Goal: Transaction & Acquisition: Purchase product/service

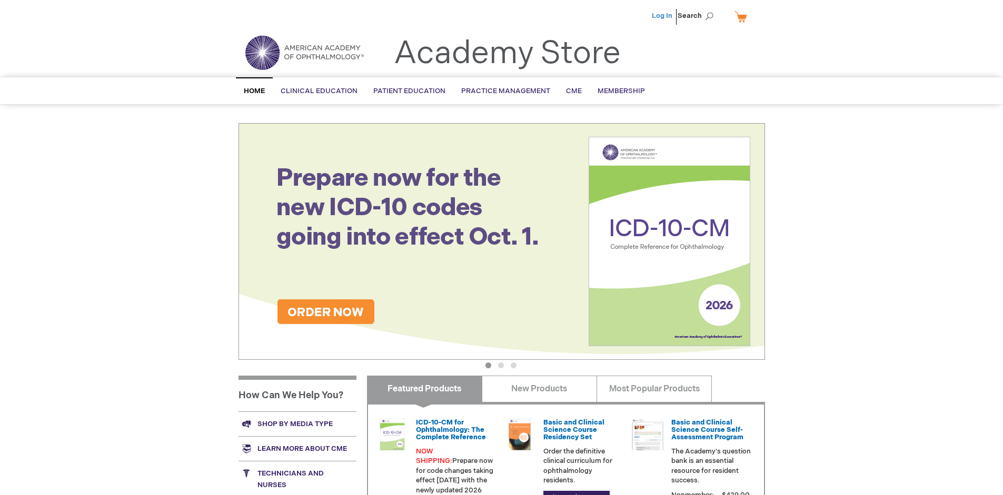
click at [663, 16] on link "Log In" at bounding box center [662, 16] width 21 height 8
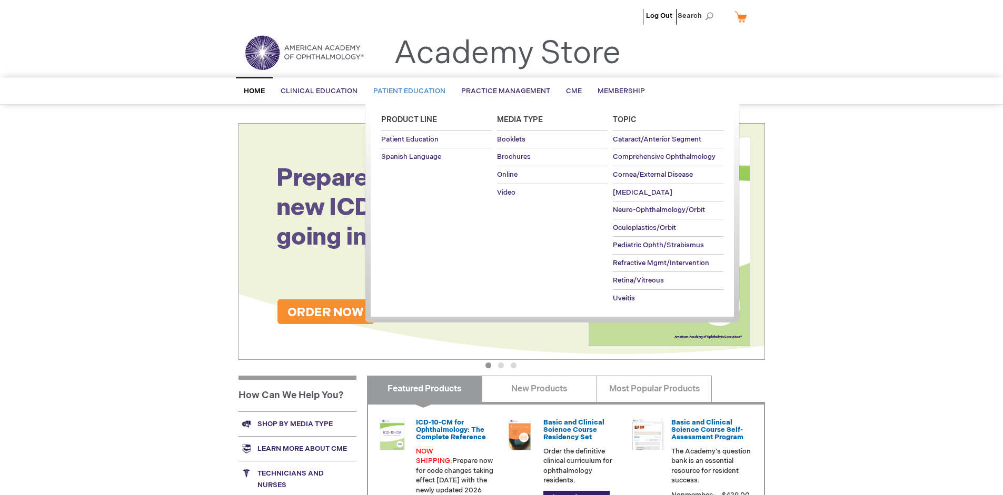
click at [406, 91] on span "Patient Education" at bounding box center [409, 91] width 72 height 8
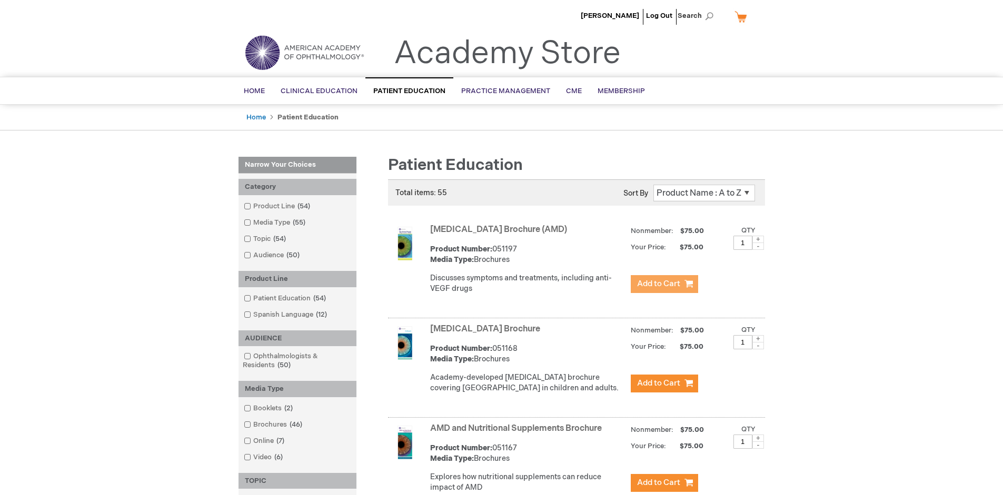
click at [664, 284] on span "Add to Cart" at bounding box center [658, 284] width 43 height 10
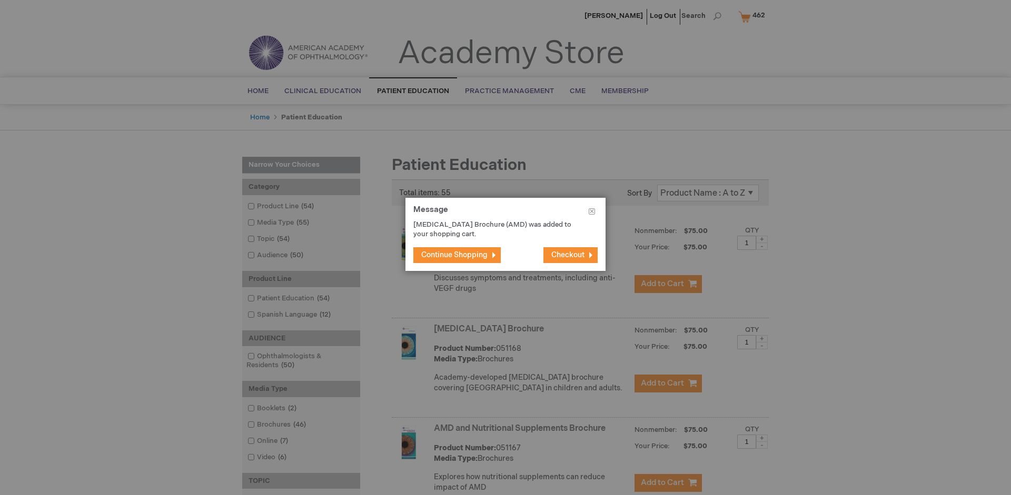
click at [454, 255] on span "Continue Shopping" at bounding box center [454, 255] width 66 height 9
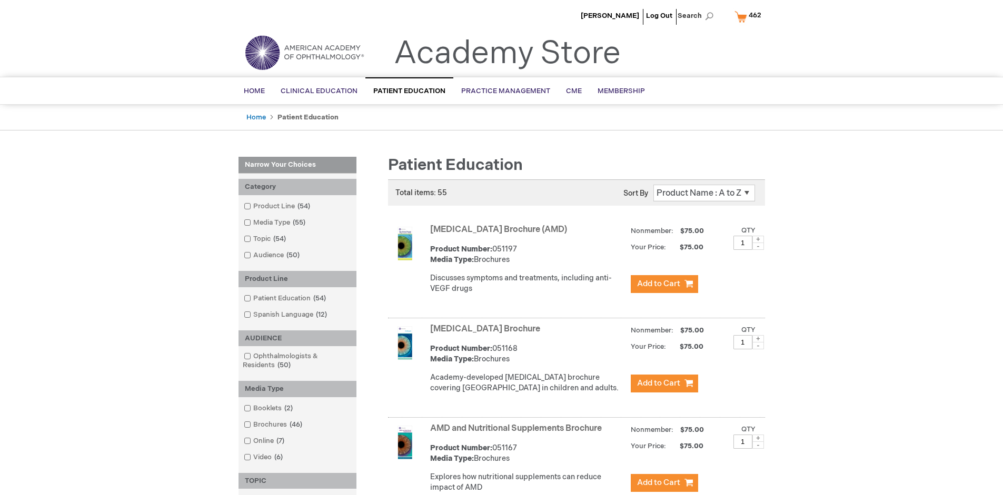
click at [518, 434] on link "AMD and Nutritional Supplements Brochure" at bounding box center [516, 429] width 172 height 10
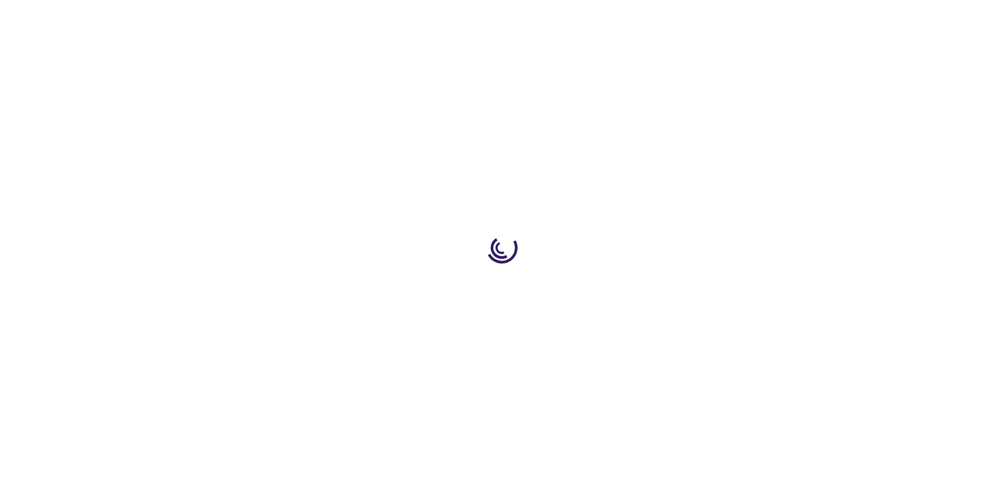
type input "1"
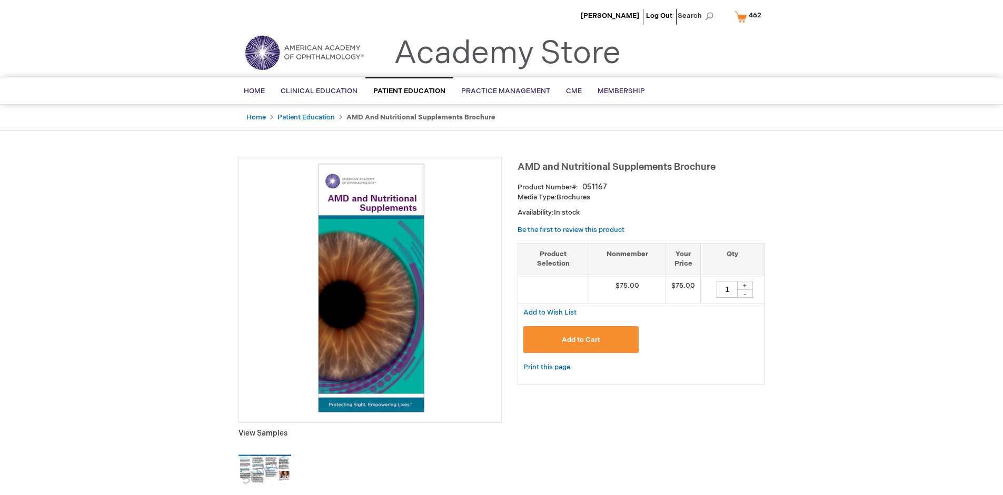
click at [581, 339] on span "Add to Cart" at bounding box center [581, 340] width 38 height 8
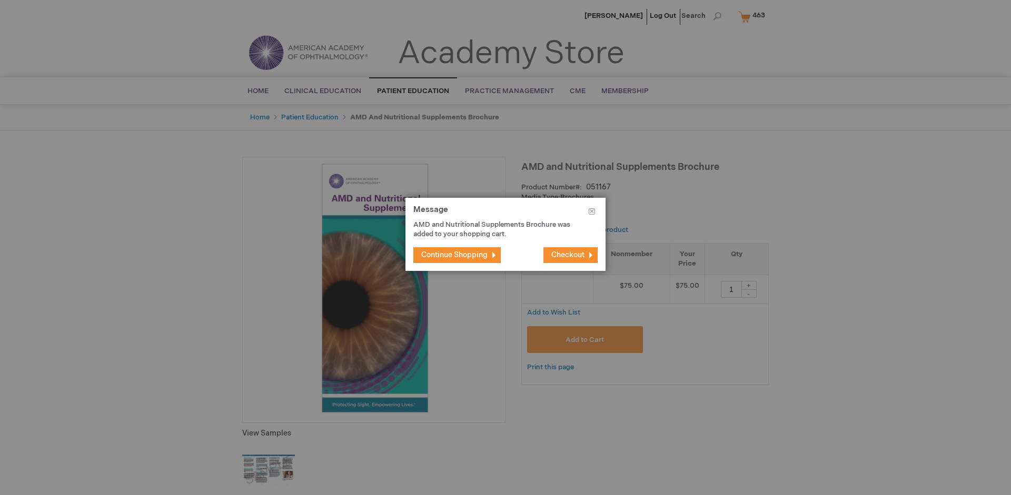
click at [454, 255] on span "Continue Shopping" at bounding box center [454, 255] width 66 height 9
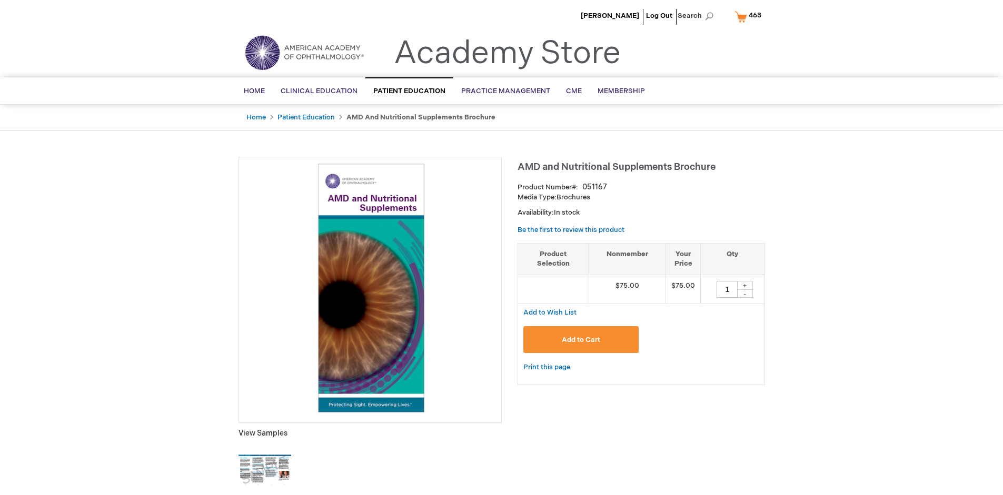
click at [749, 16] on span "463" at bounding box center [754, 15] width 13 height 8
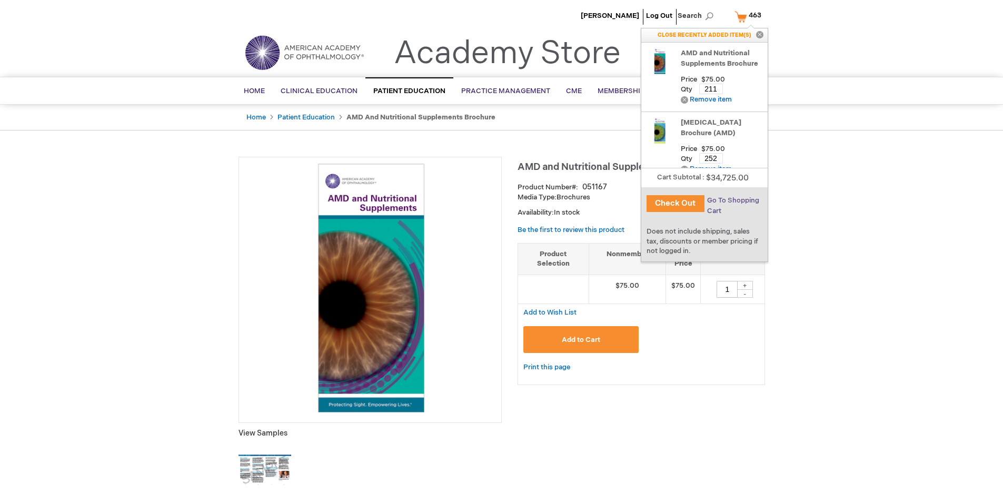
click at [732, 201] on span "Go To Shopping Cart" at bounding box center [733, 205] width 52 height 19
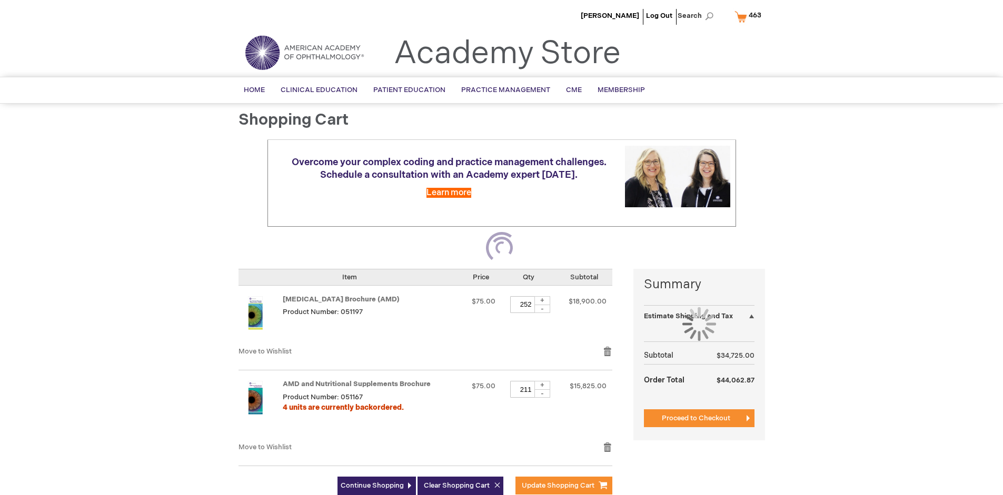
select select "US"
select select "41"
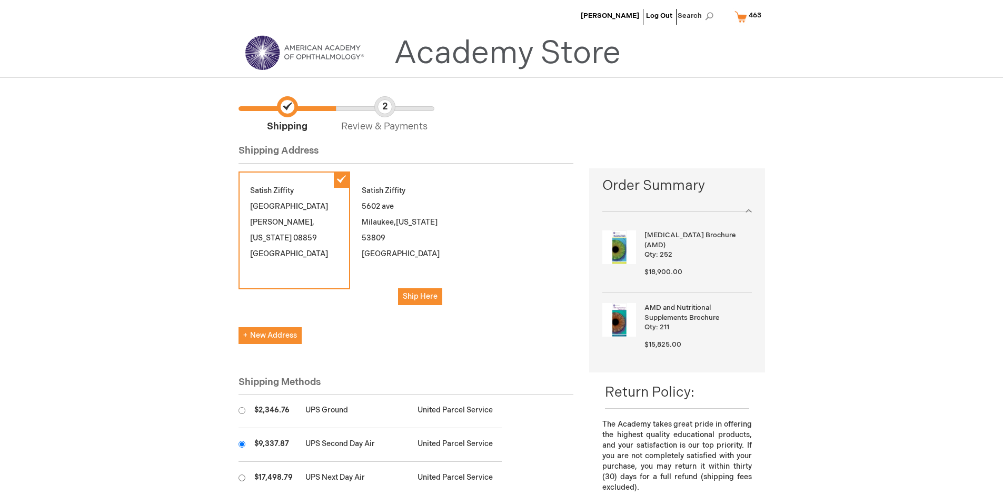
click at [242, 444] on input "radio" at bounding box center [241, 444] width 7 height 7
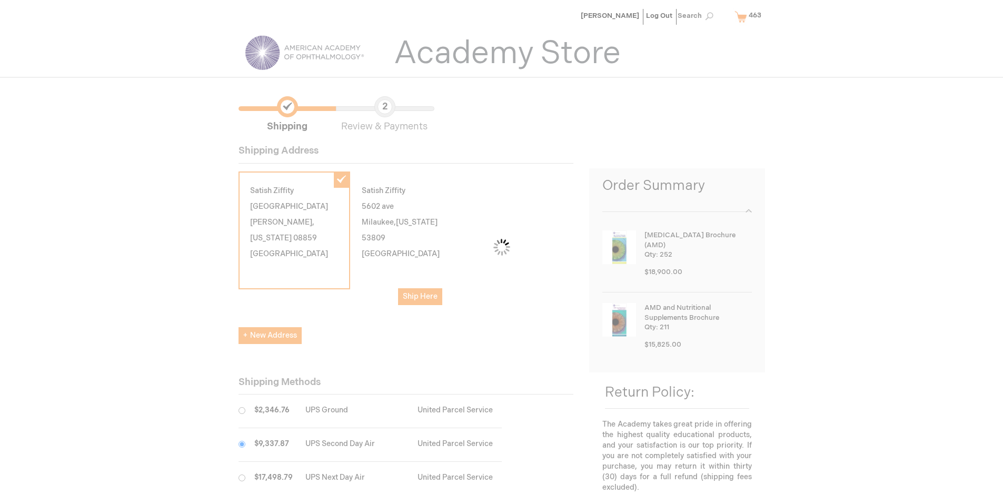
scroll to position [53, 0]
